Goal: Task Accomplishment & Management: Manage account settings

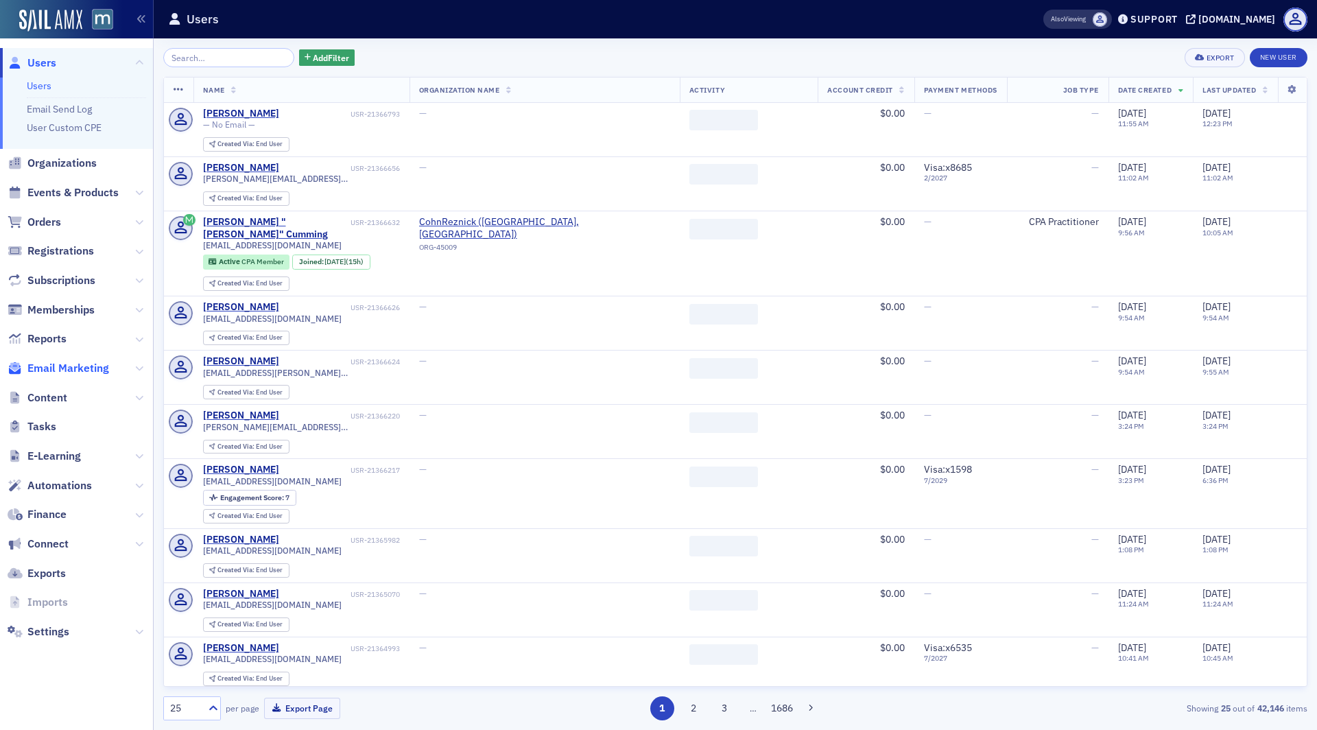
click at [51, 364] on span "Email Marketing" at bounding box center [68, 368] width 82 height 15
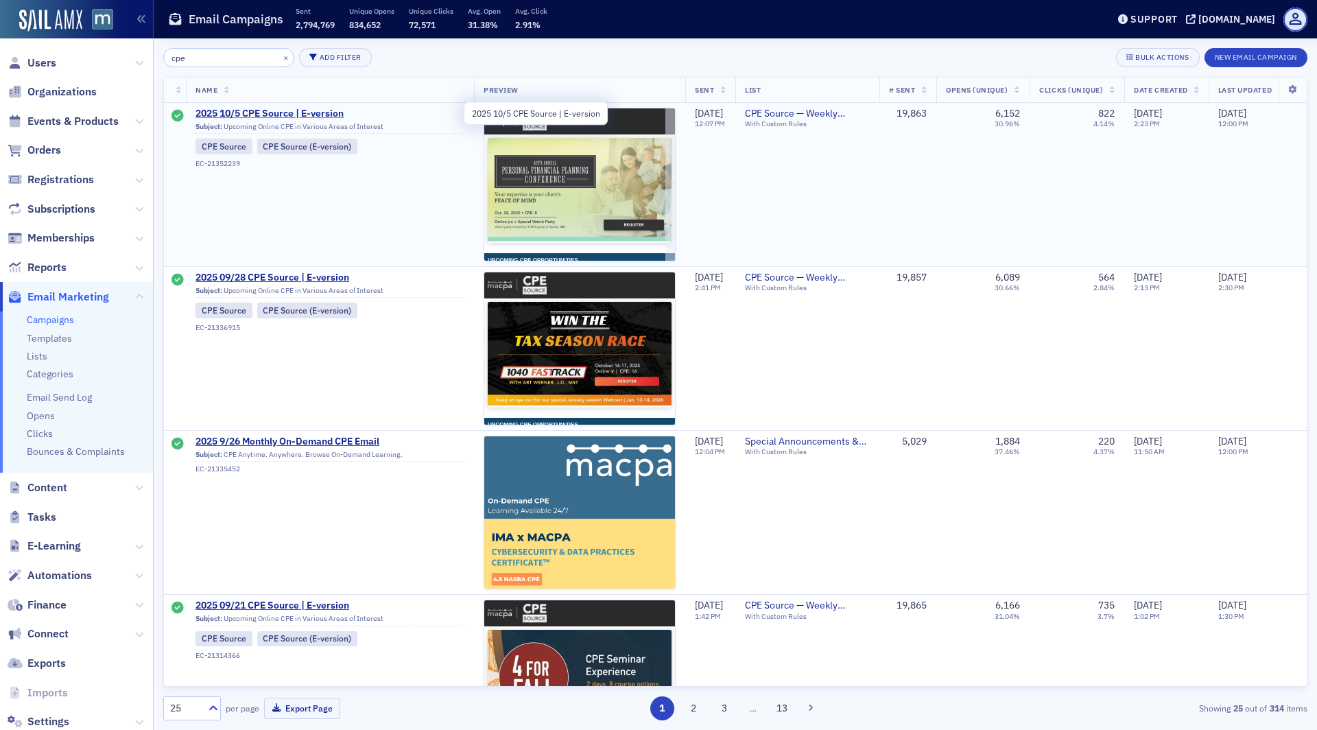
type input "cpe"
click at [277, 114] on span "2025 10/5 CPE Source | E-version" at bounding box center [329, 114] width 269 height 12
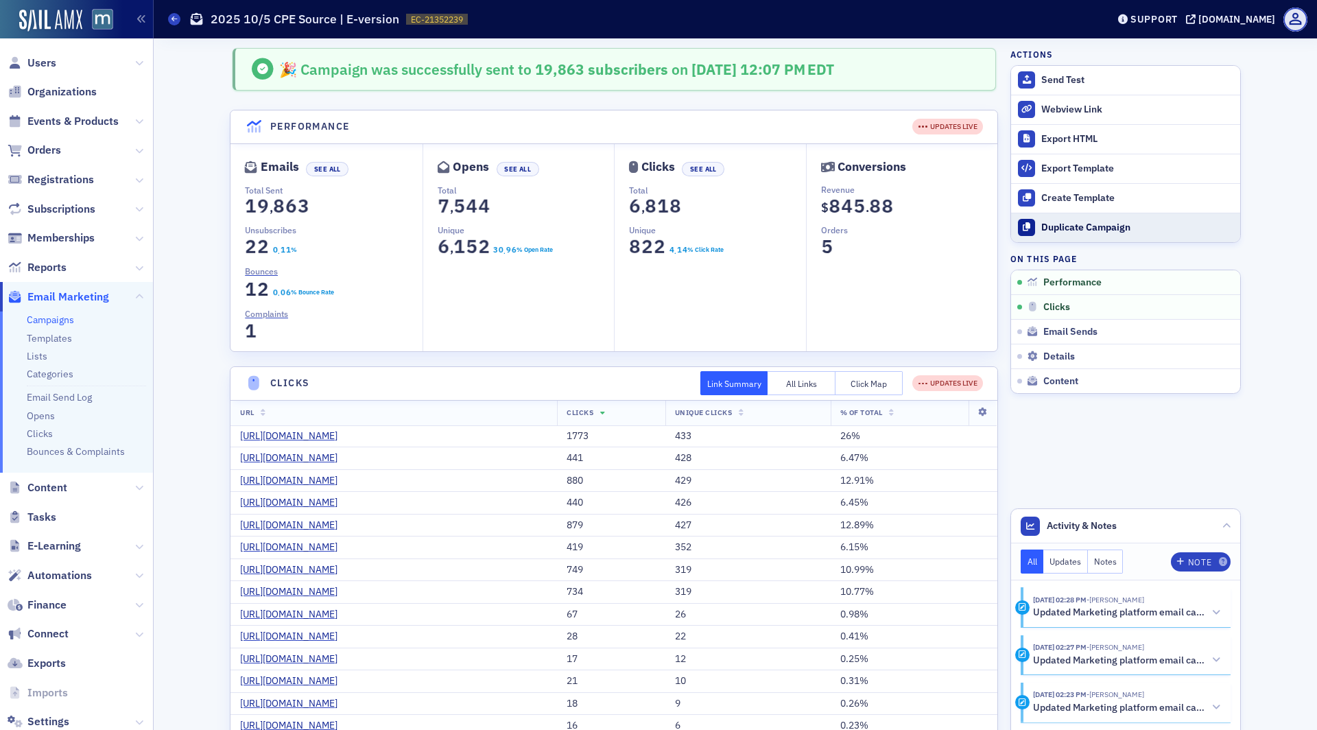
click at [1050, 224] on div "Duplicate Campaign" at bounding box center [1137, 228] width 192 height 12
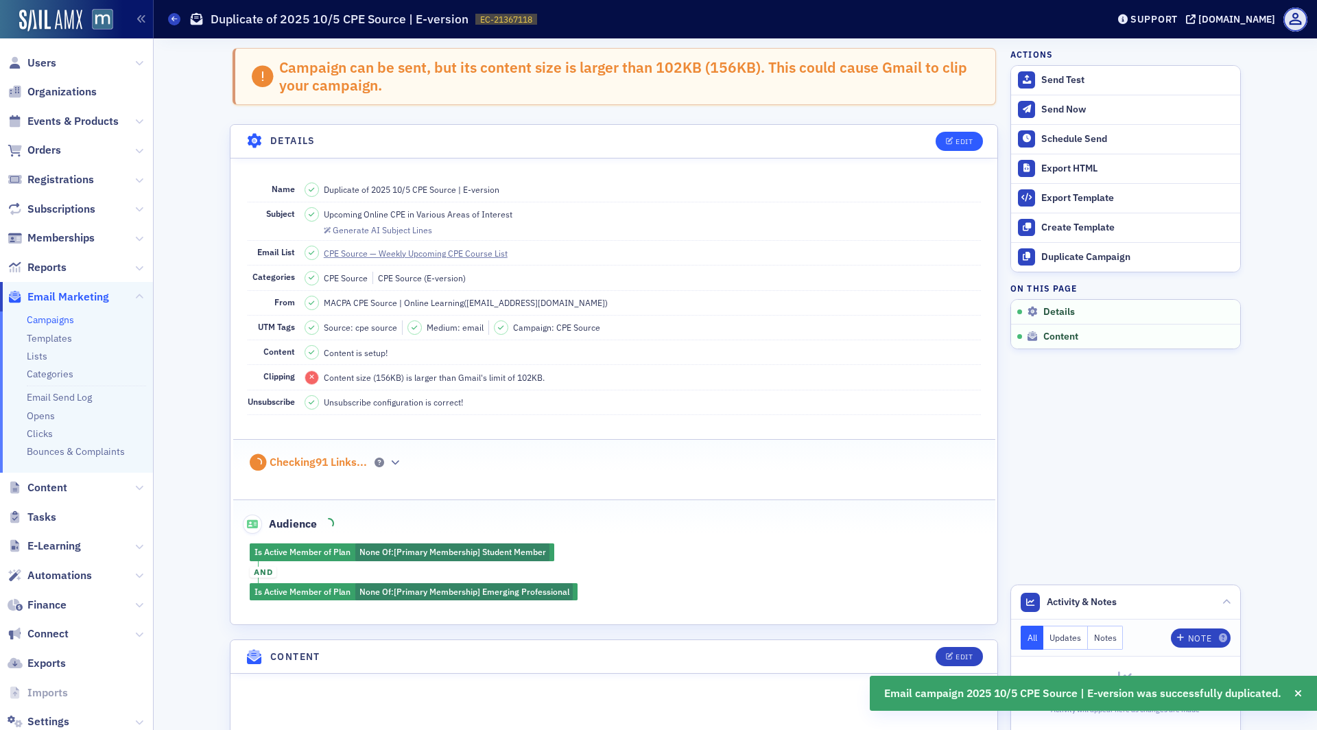
click at [983, 140] on header "Details Edit" at bounding box center [613, 142] width 767 height 34
click at [958, 141] on div "Edit" at bounding box center [963, 142] width 17 height 8
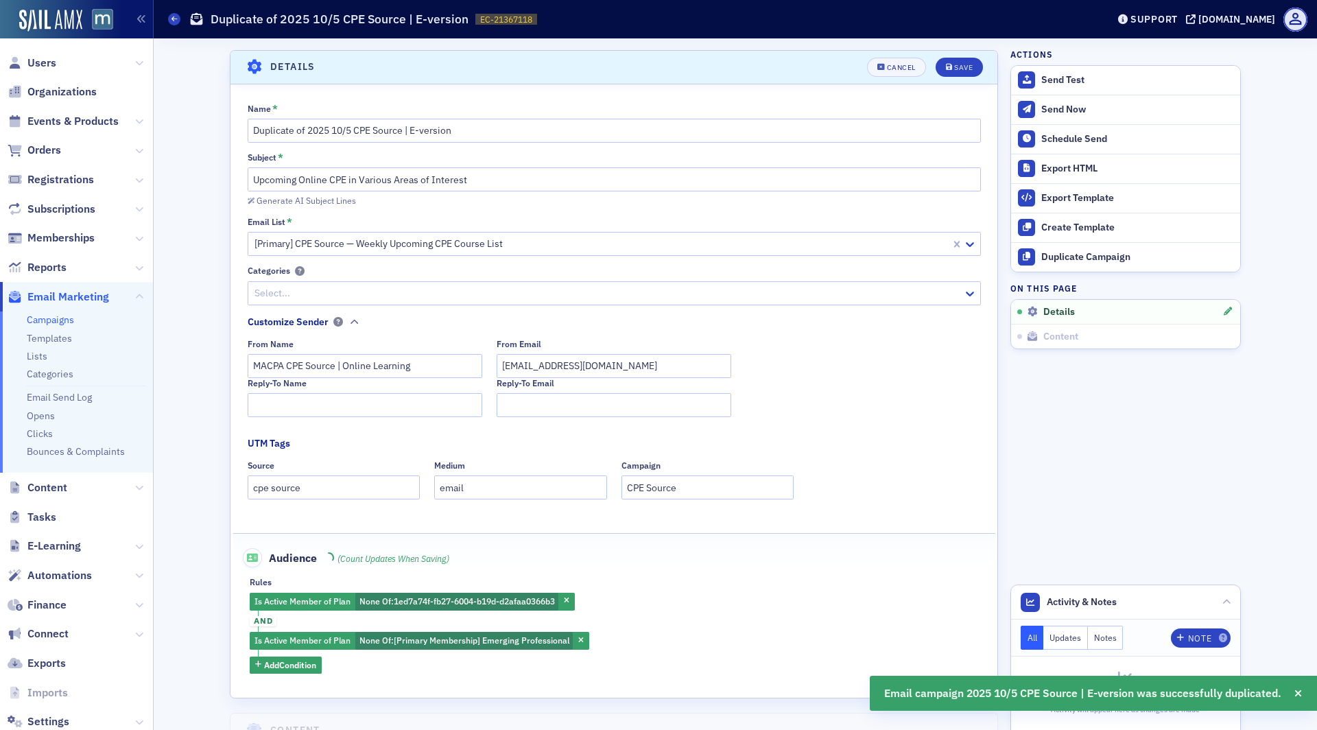
scroll to position [78, 0]
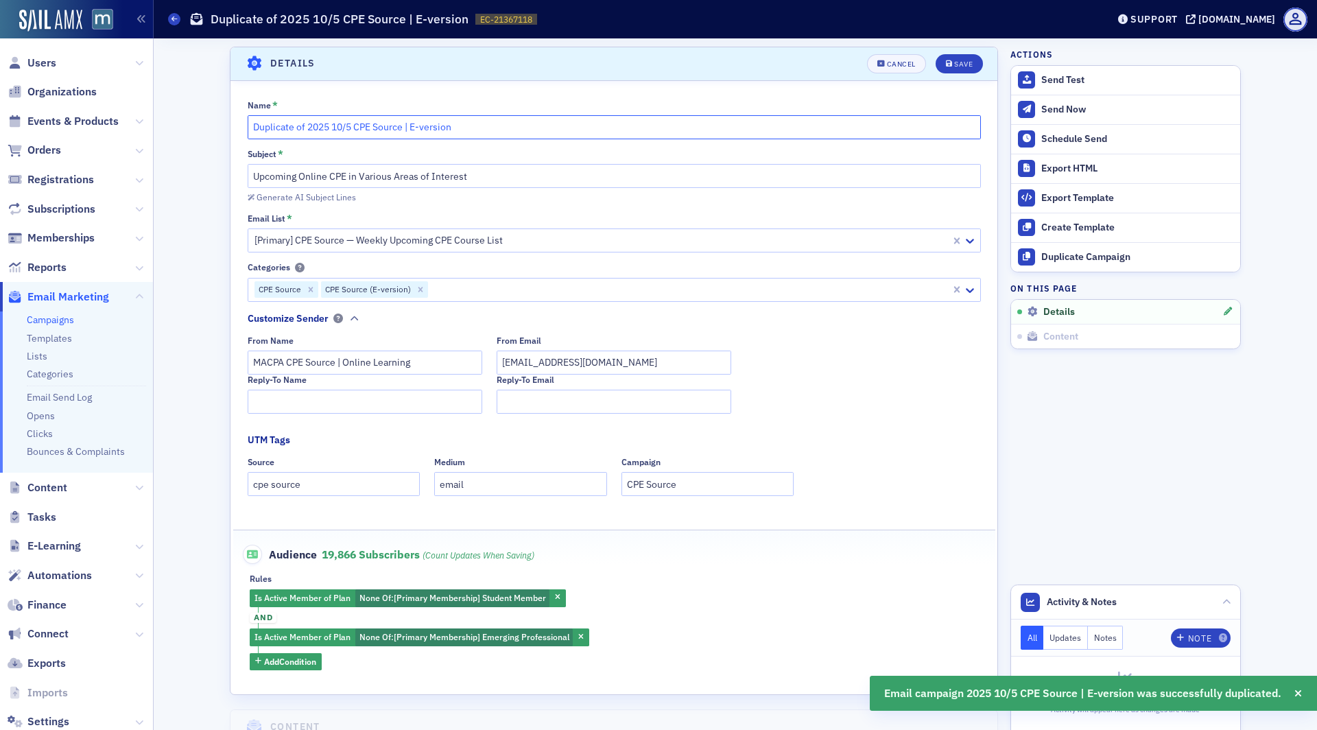
click at [347, 129] on input "Duplicate of 2025 10/5 CPE Source | E-version" at bounding box center [614, 127] width 733 height 24
drag, startPoint x: 307, startPoint y: 128, endPoint x: 170, endPoint y: 128, distance: 137.2
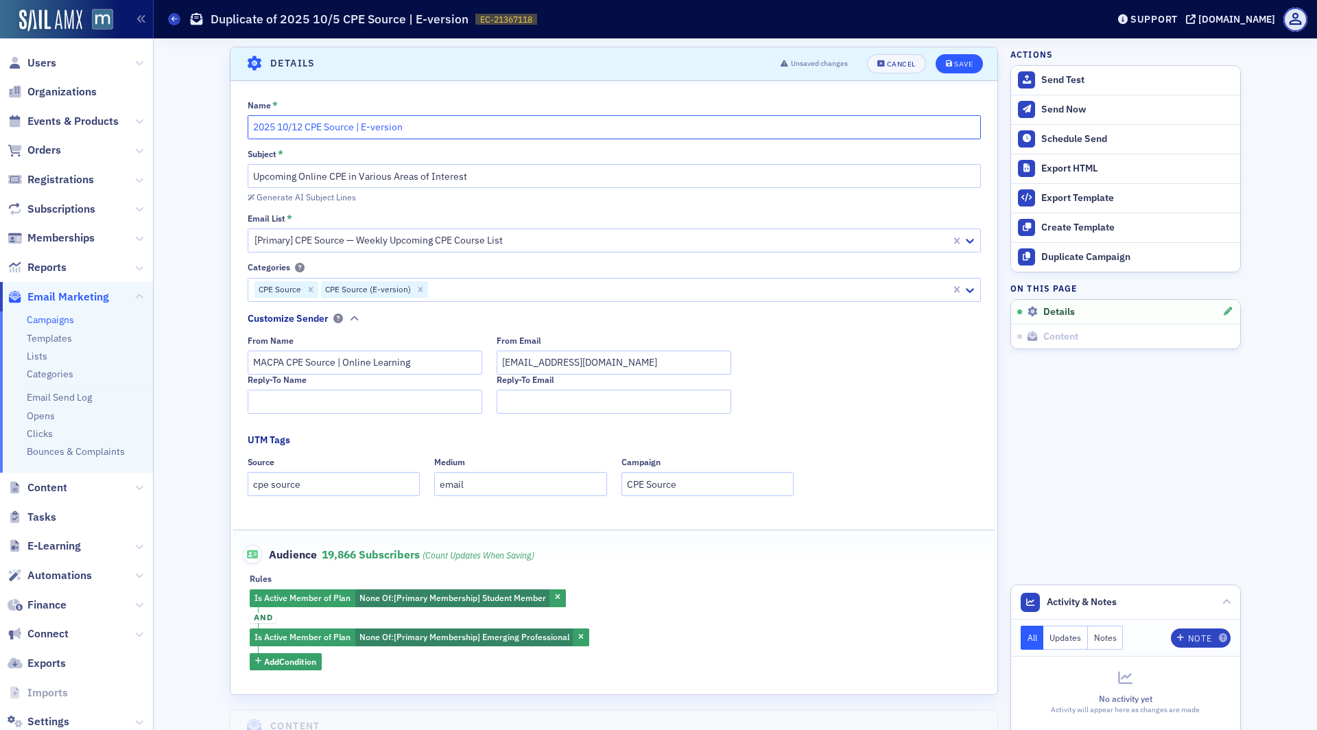
type input "2025 10/12 CPE Source | E-version"
click at [959, 56] on button "Save" at bounding box center [959, 63] width 47 height 19
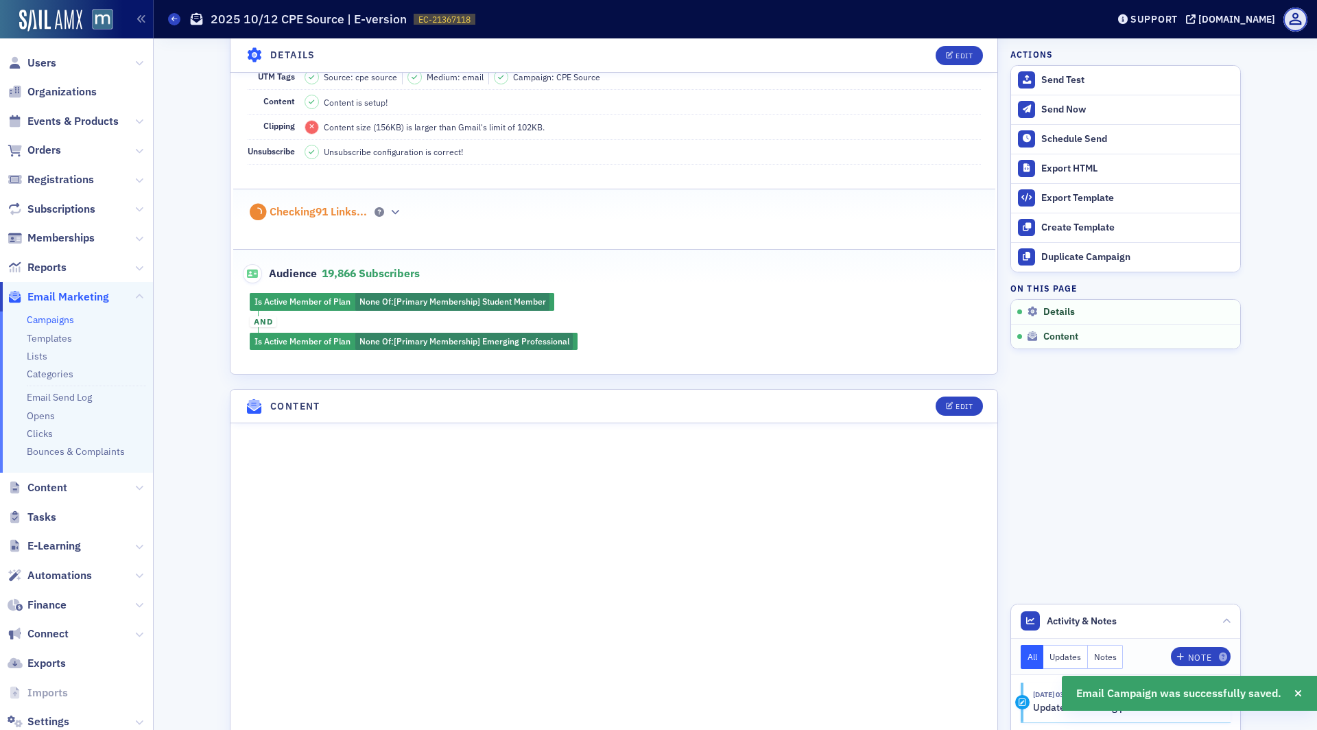
scroll to position [266, 0]
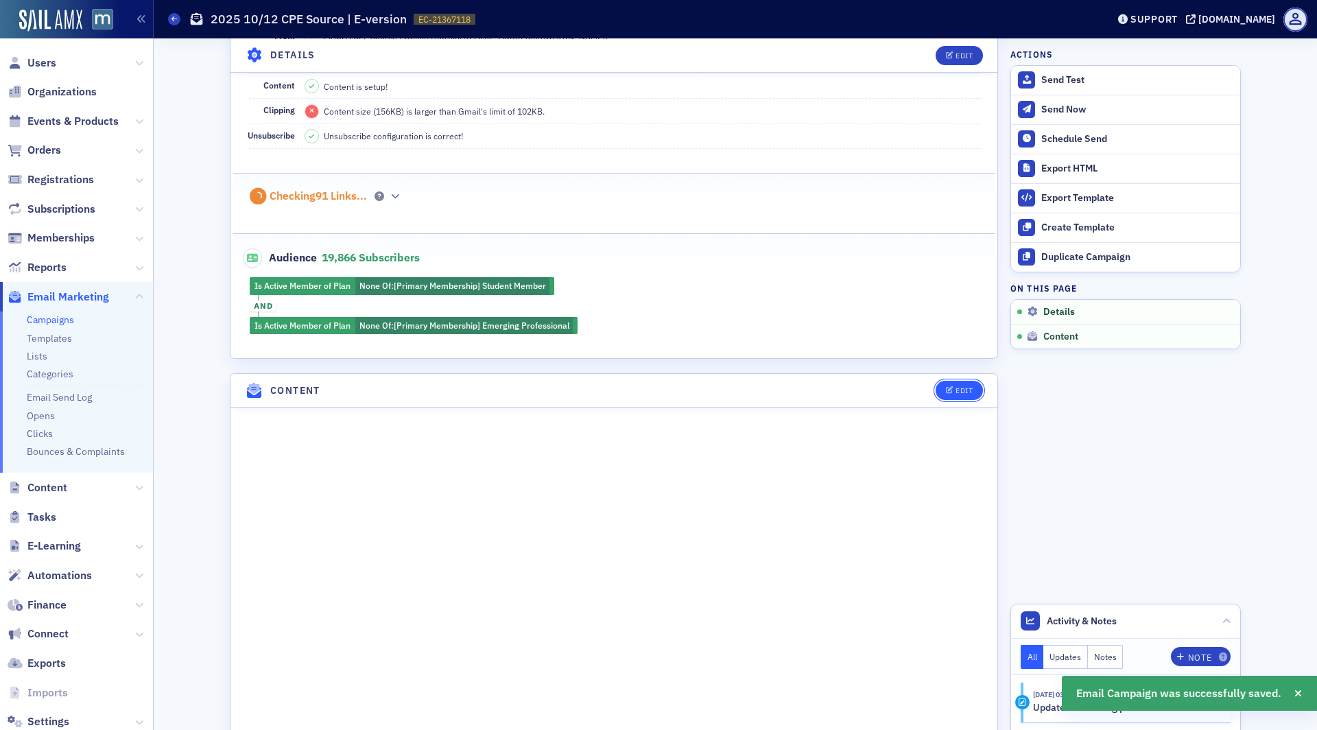
click at [973, 381] on button "Edit" at bounding box center [959, 390] width 47 height 19
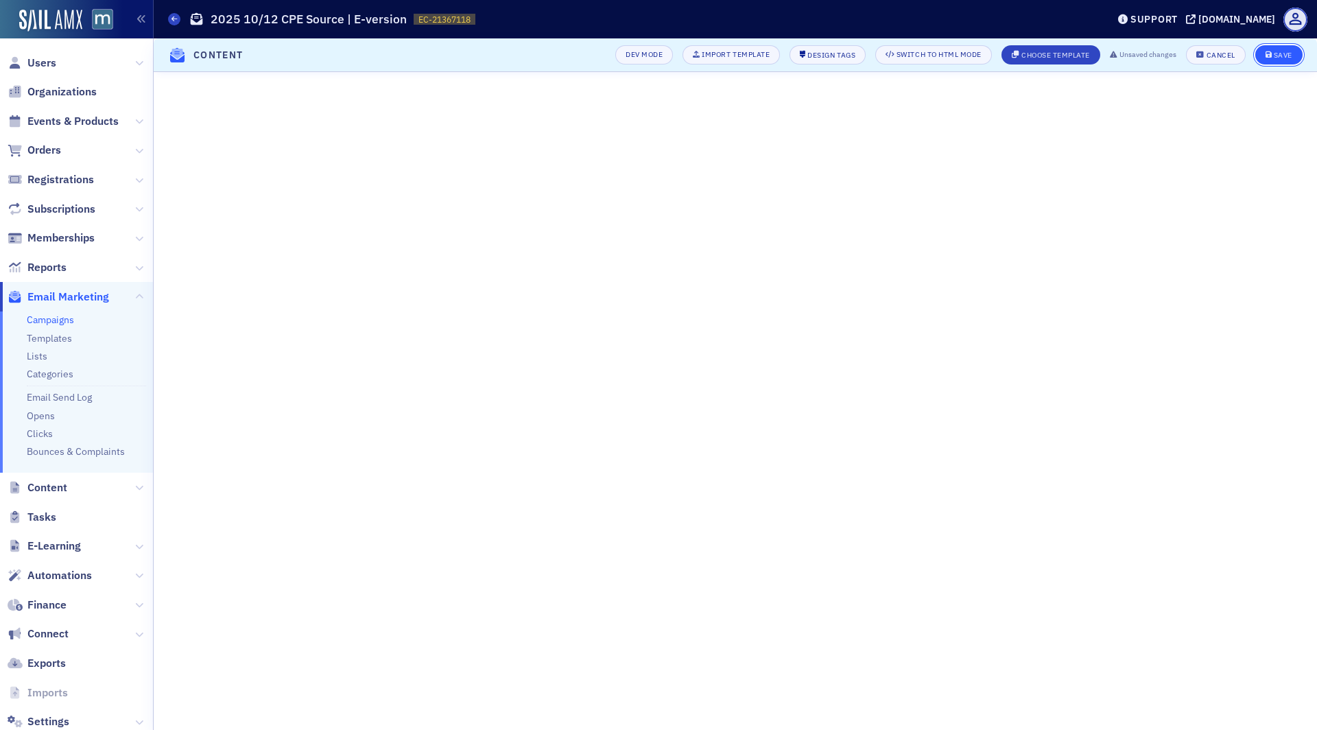
click at [1289, 48] on button "Save" at bounding box center [1278, 54] width 47 height 19
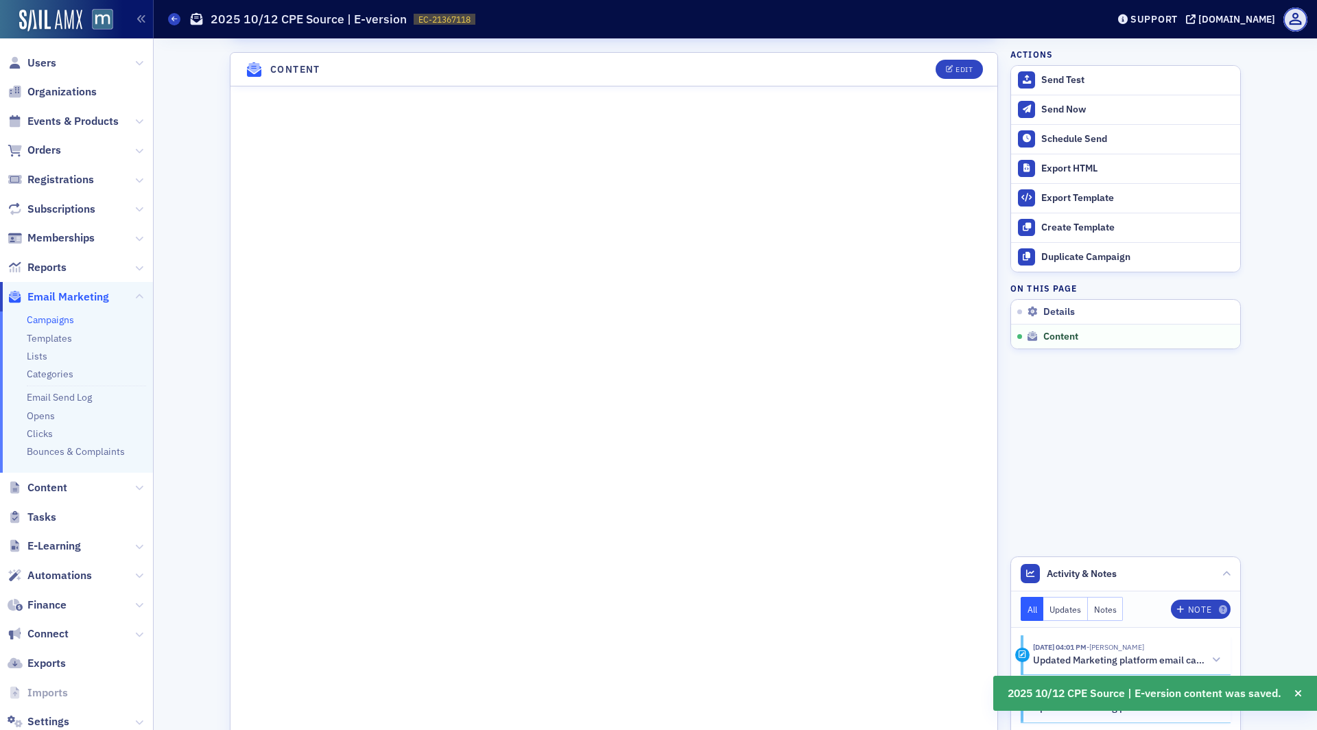
scroll to position [588, 0]
click at [1108, 139] on div "Schedule Send" at bounding box center [1137, 139] width 192 height 12
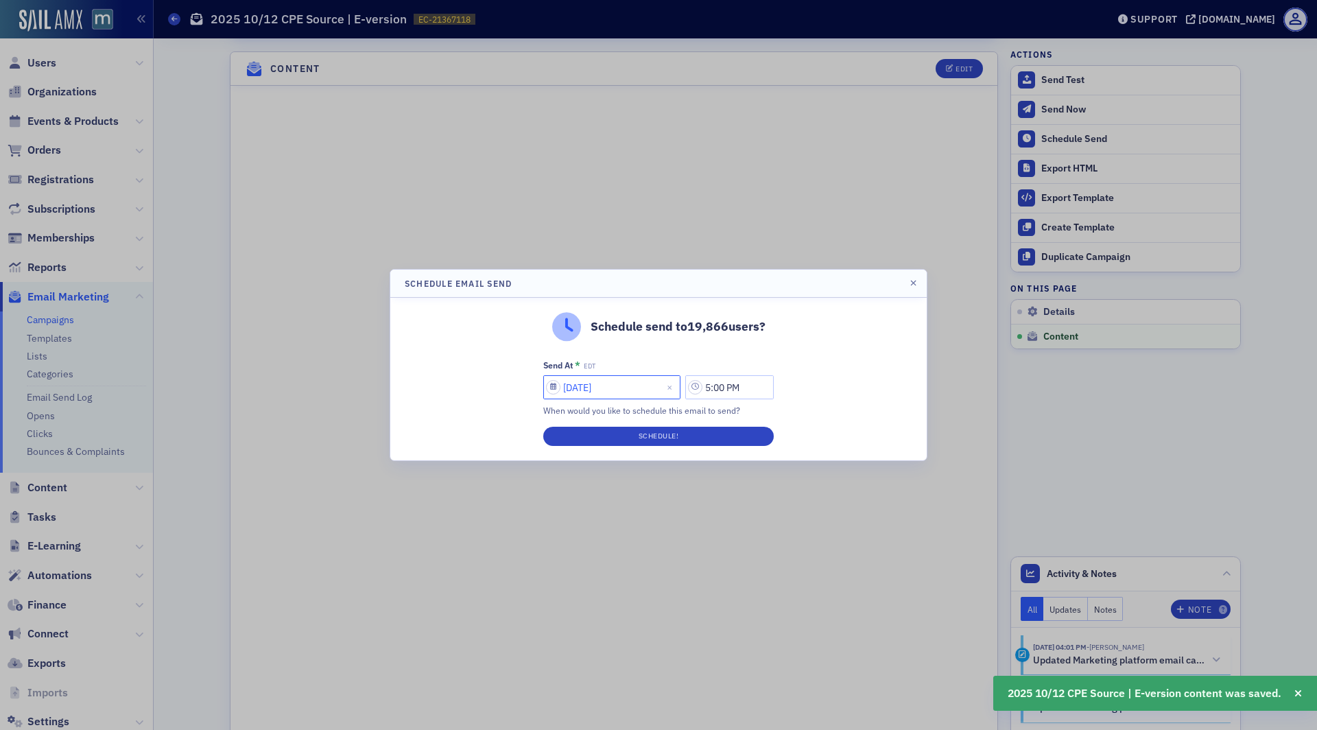
click at [578, 381] on input "[DATE]" at bounding box center [611, 387] width 137 height 24
select select "9"
select select "2025"
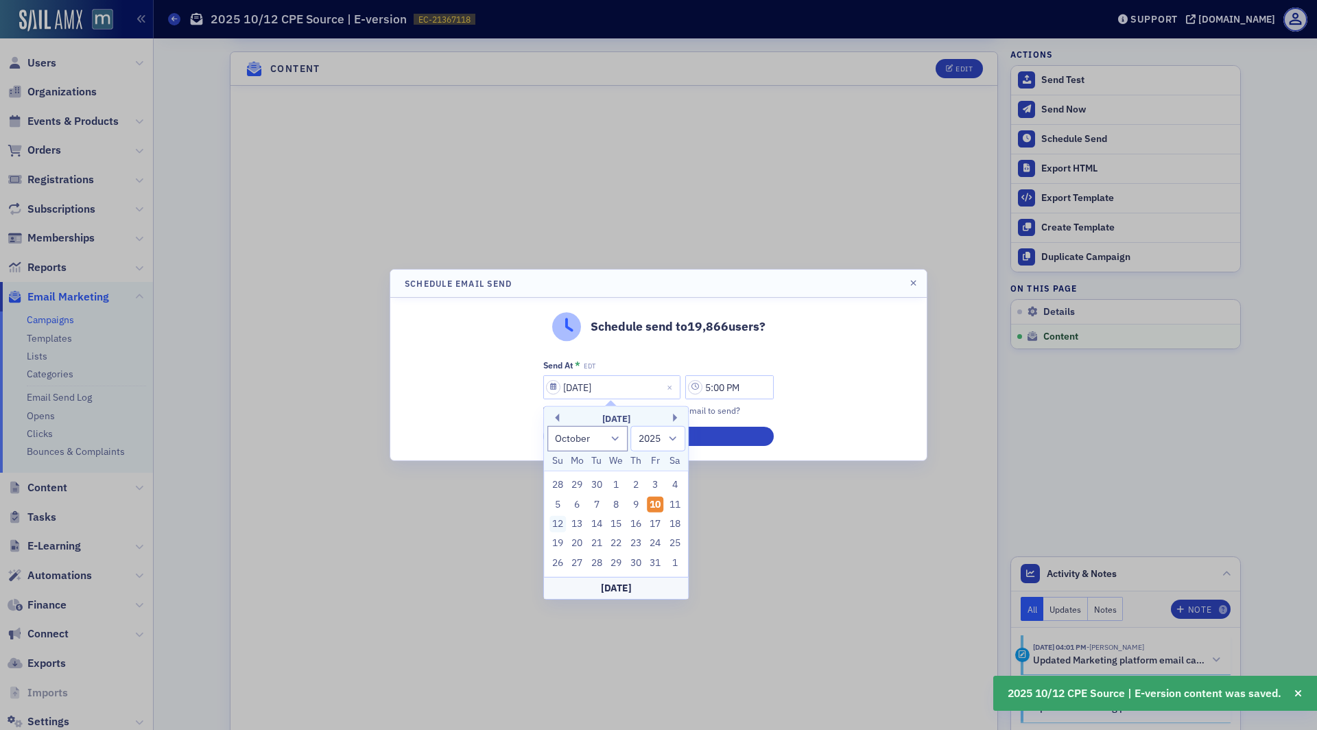
click at [552, 523] on div "12" at bounding box center [557, 524] width 16 height 16
type input "[DATE]"
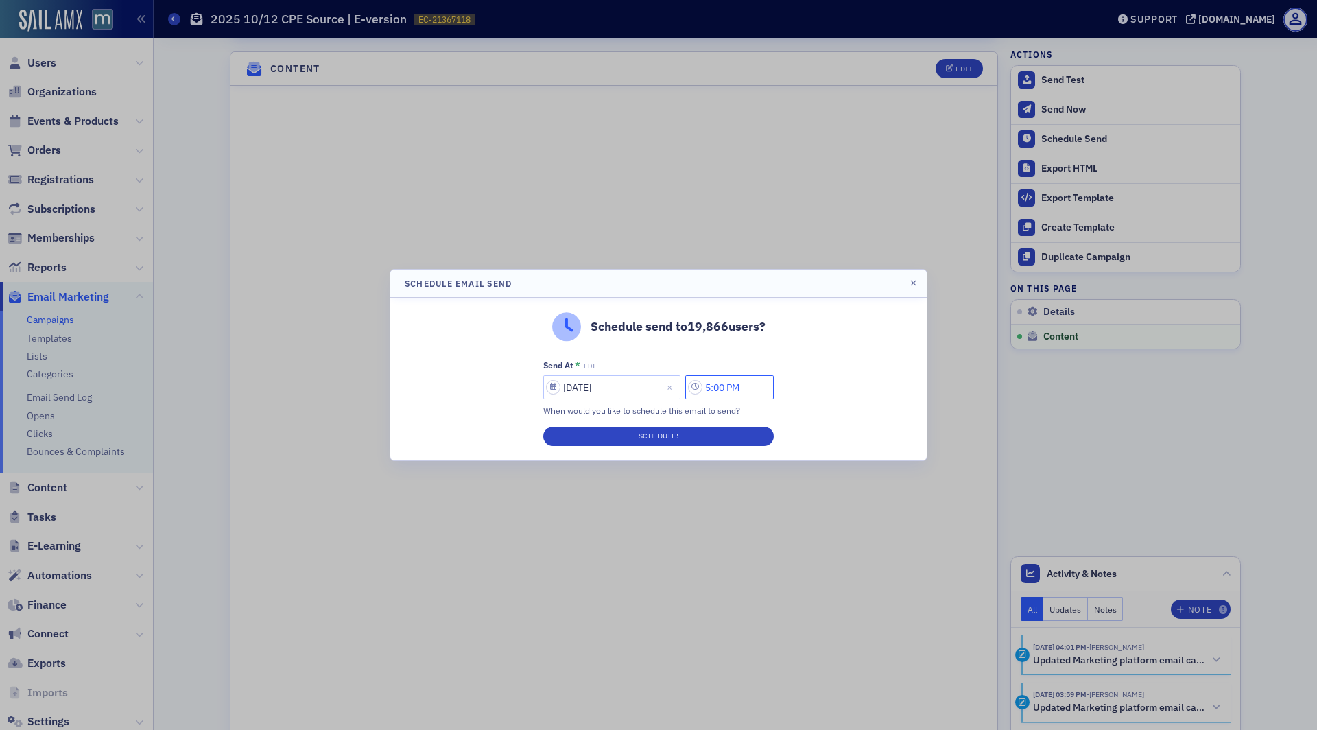
drag, startPoint x: 718, startPoint y: 386, endPoint x: 701, endPoint y: 386, distance: 17.1
click at [703, 386] on input "5:00 PM" at bounding box center [729, 387] width 88 height 24
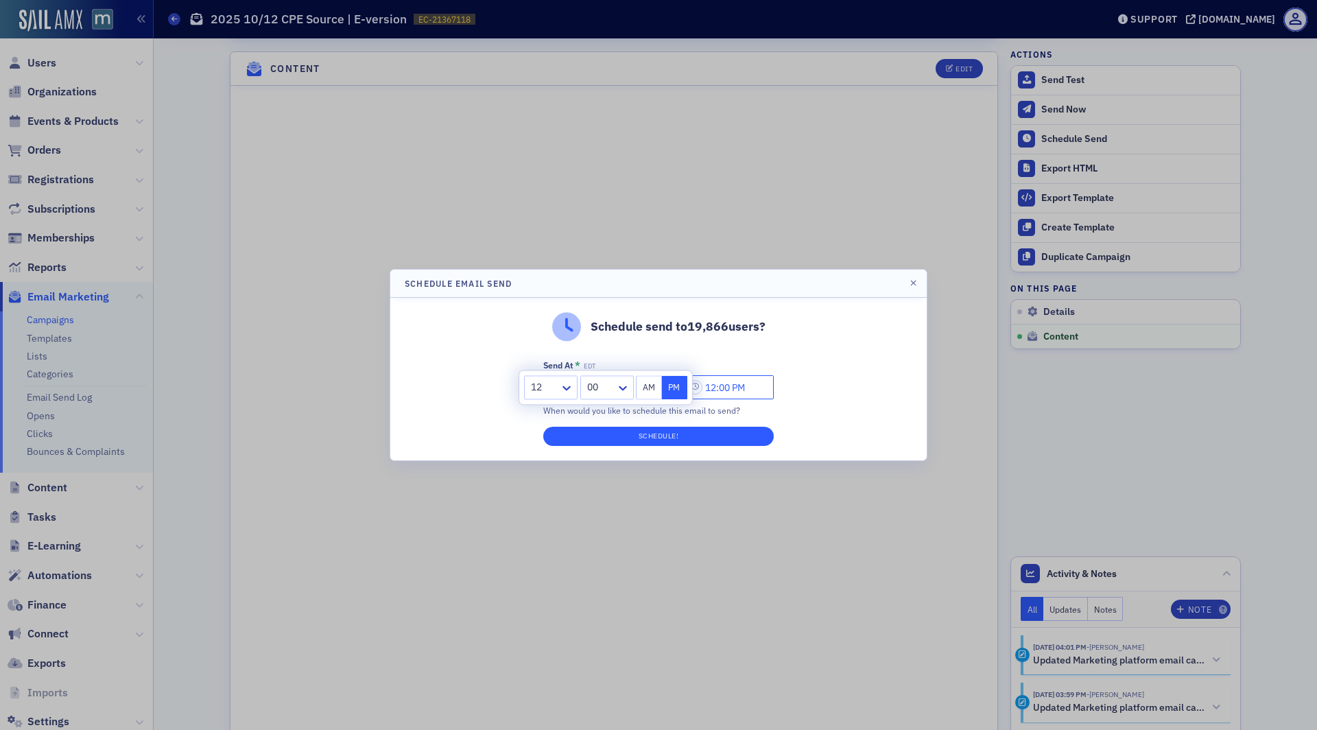
type input "12:00 PM"
click at [655, 439] on button "Schedule!" at bounding box center [658, 436] width 230 height 19
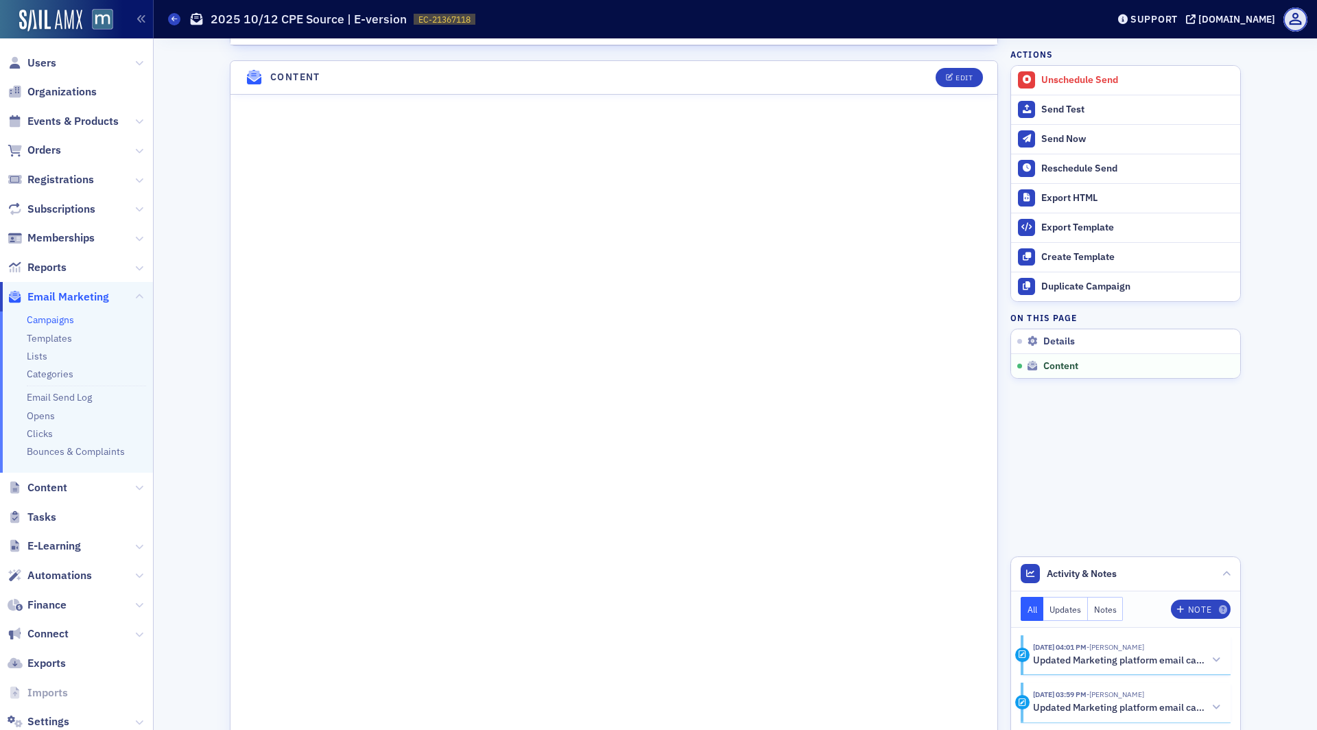
scroll to position [596, 0]
